Goal: Task Accomplishment & Management: Complete application form

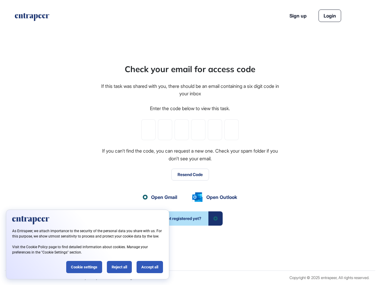
click at [190, 142] on div "Check your email for access code If this task was shared with you, there should…" at bounding box center [189, 144] width 179 height 163
click at [148, 130] on input "tel" at bounding box center [148, 129] width 14 height 21
click at [165, 130] on input "tel" at bounding box center [165, 129] width 14 height 21
click at [181, 130] on input "tel" at bounding box center [181, 129] width 14 height 21
click at [198, 130] on input "tel" at bounding box center [198, 129] width 14 height 21
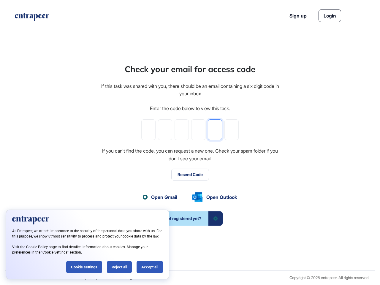
click at [215, 130] on input "tel" at bounding box center [215, 129] width 14 height 21
click at [231, 130] on input "tel" at bounding box center [231, 129] width 14 height 21
click at [190, 174] on button "Resend Code" at bounding box center [190, 174] width 38 height 12
